Goal: Task Accomplishment & Management: Complete application form

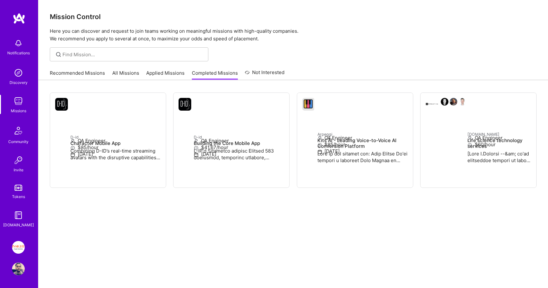
click at [158, 75] on link "Applied Missions" at bounding box center [165, 75] width 38 height 10
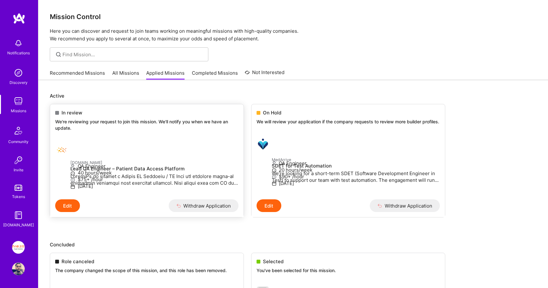
click at [91, 129] on p "We're reviewing your request to join this mission. We'll notify you when we hav…" at bounding box center [146, 124] width 183 height 12
click at [165, 158] on link "Healthex.io Lead QA Engineer – Patient Data Access Platform QA Engineer 40 hour…" at bounding box center [147, 168] width 194 height 61
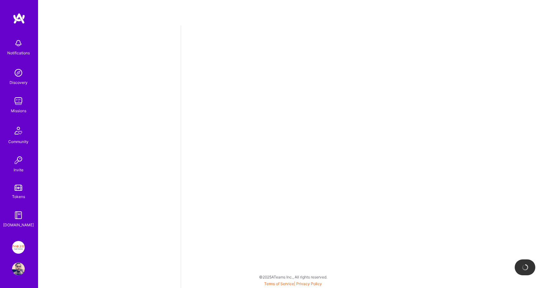
select select "IL"
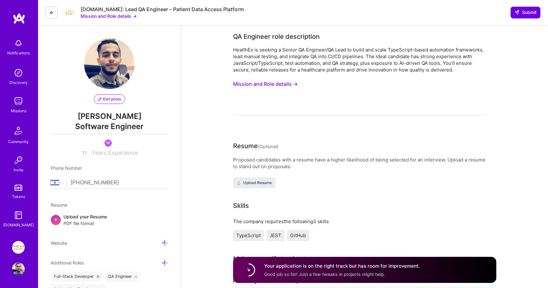
click at [18, 97] on img at bounding box center [18, 101] width 13 height 13
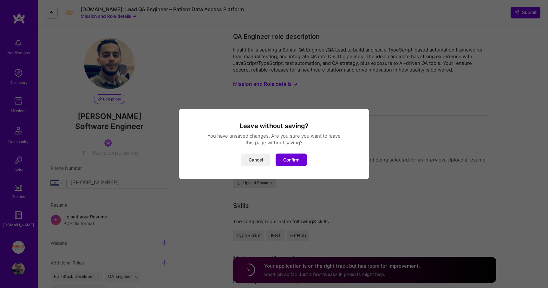
click at [253, 162] on button "Cancel" at bounding box center [256, 159] width 30 height 13
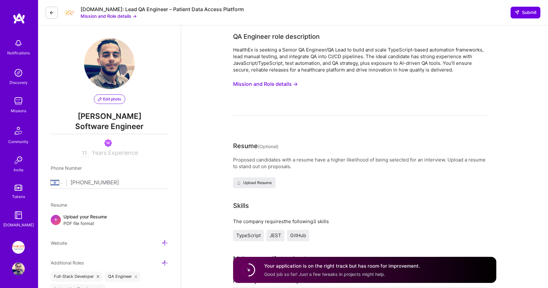
click at [19, 104] on img at bounding box center [18, 101] width 13 height 13
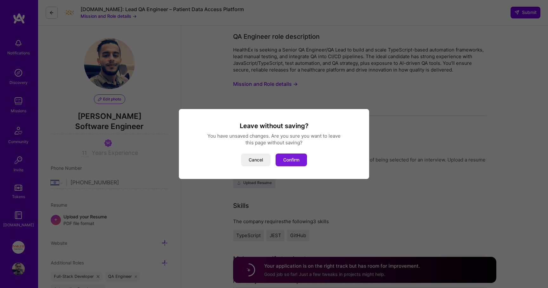
click at [290, 161] on button "Confirm" at bounding box center [291, 159] width 31 height 13
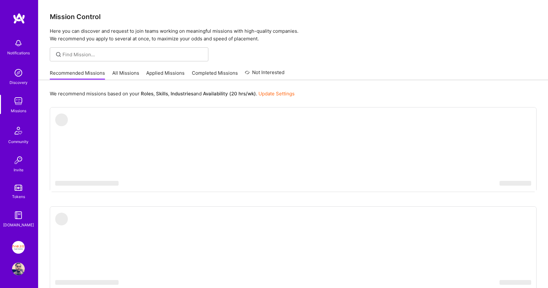
click at [160, 71] on link "Applied Missions" at bounding box center [165, 75] width 38 height 10
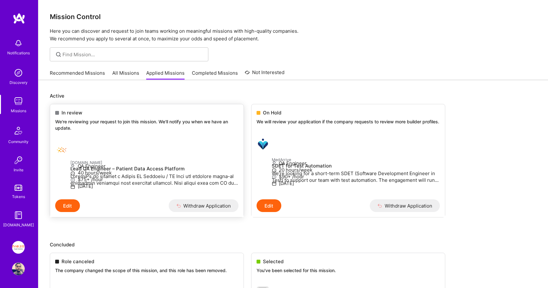
click at [115, 116] on div "In review" at bounding box center [146, 112] width 183 height 7
click at [83, 113] on div "In review" at bounding box center [146, 112] width 183 height 7
